Goal: Browse casually

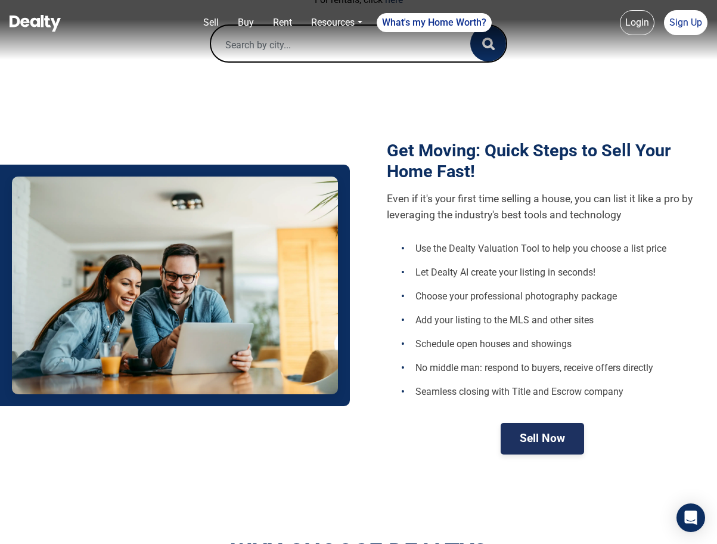
scroll to position [520, 0]
